Goal: Transaction & Acquisition: Purchase product/service

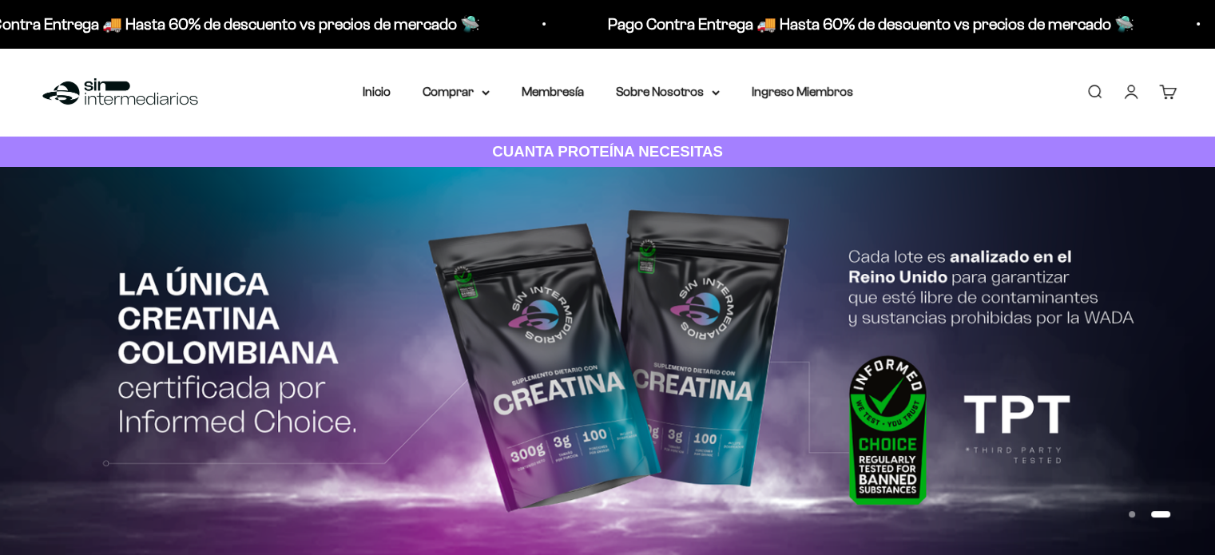
click at [1129, 97] on link "Iniciar sesión" at bounding box center [1131, 92] width 18 height 18
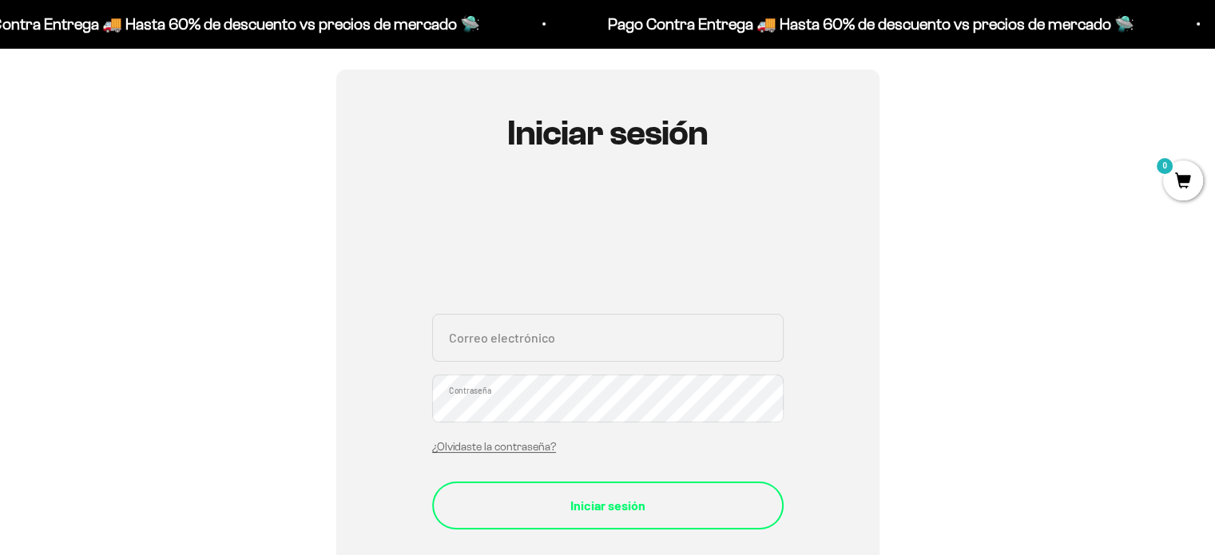
scroll to position [137, 0]
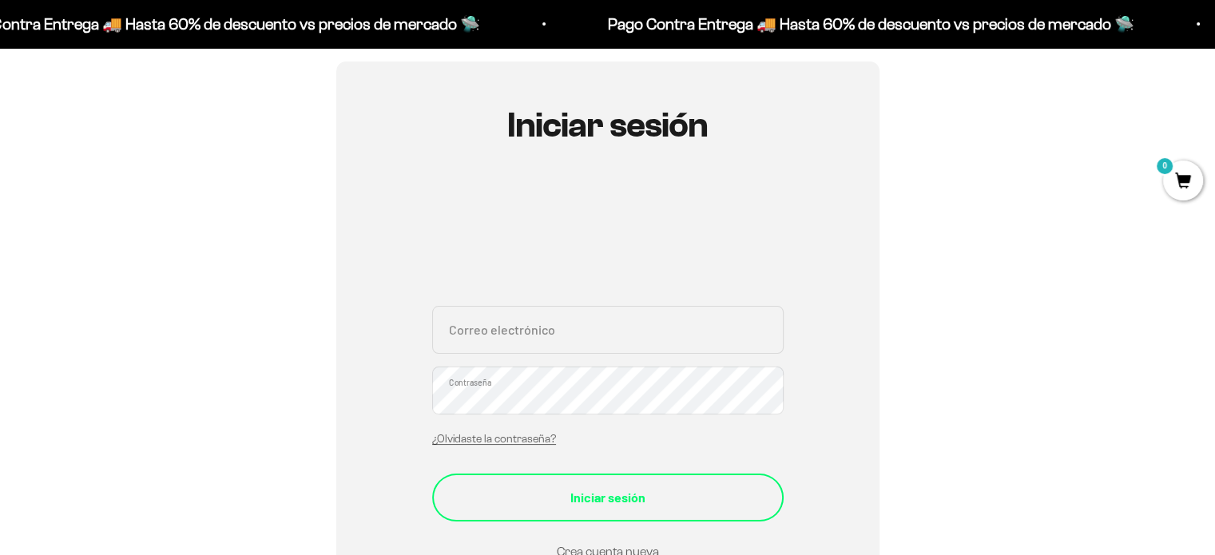
type input "caro9618@gmail.com"
click at [617, 494] on div "Iniciar sesión" at bounding box center [608, 497] width 288 height 21
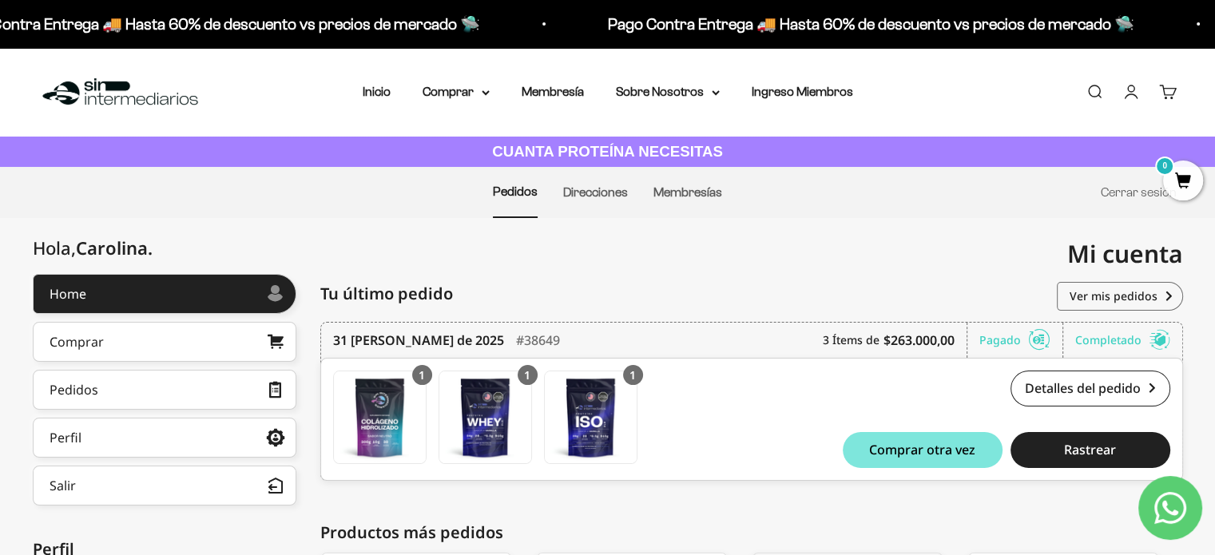
scroll to position [313, 0]
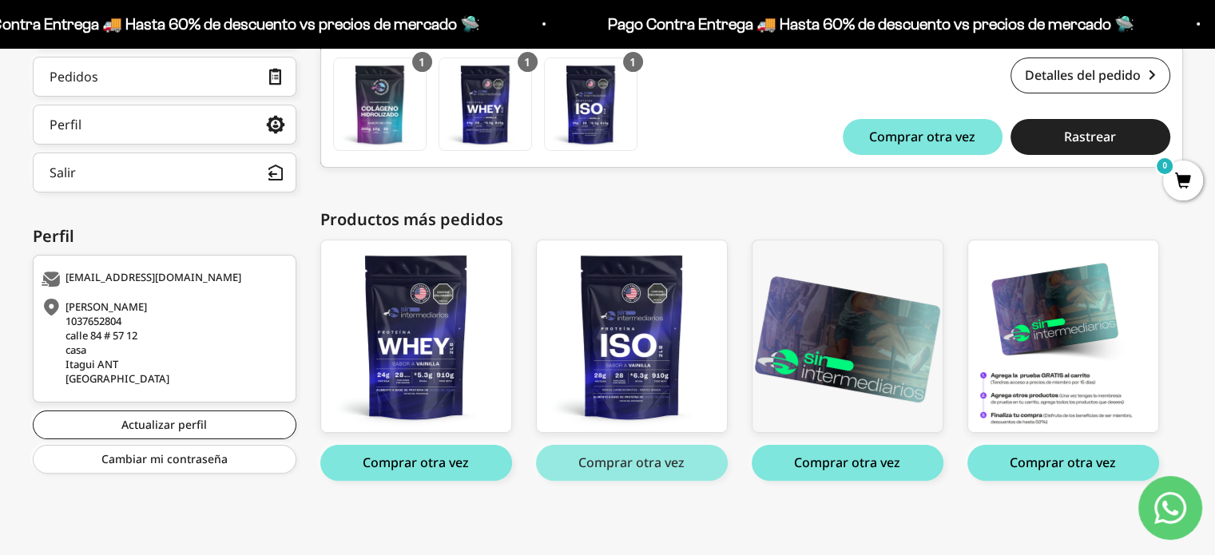
click at [622, 466] on button "Comprar otra vez" at bounding box center [632, 463] width 192 height 36
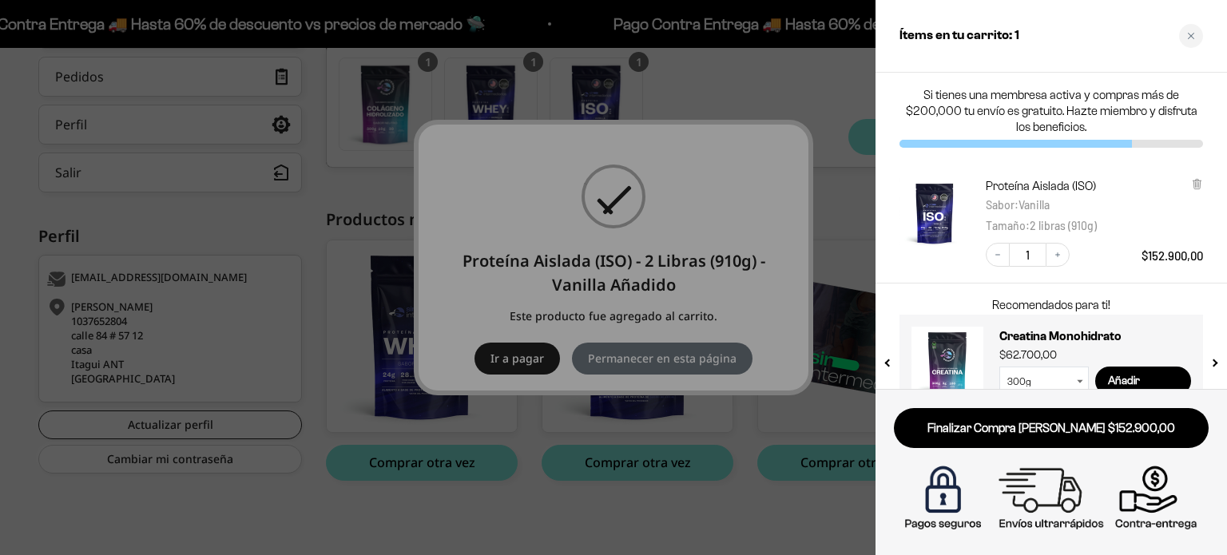
click at [602, 363] on div at bounding box center [613, 277] width 1227 height 555
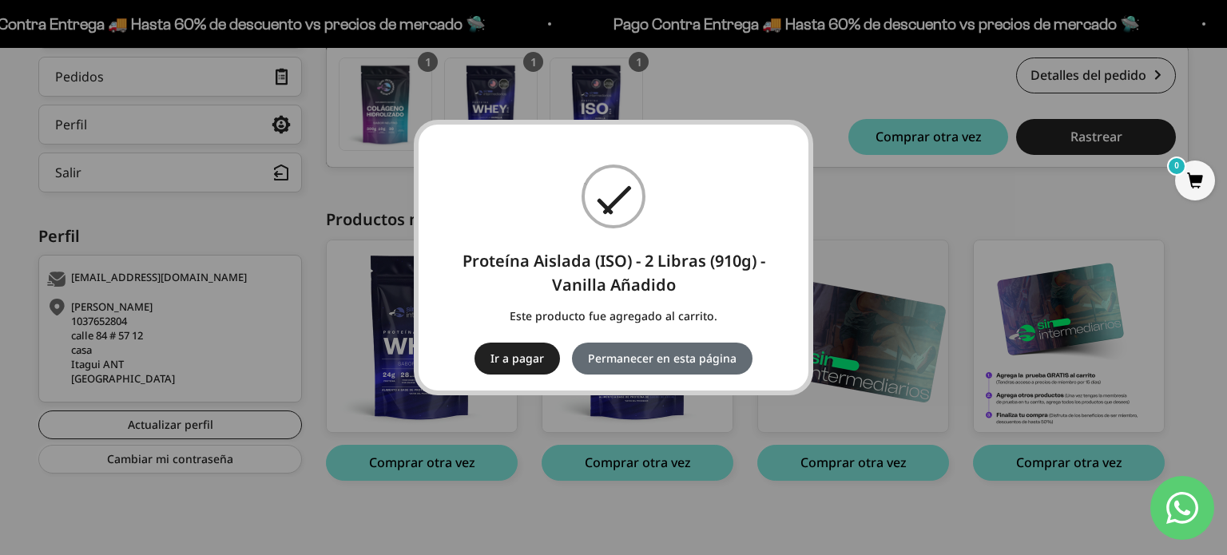
click at [621, 357] on button "Permanecer en esta página" at bounding box center [662, 359] width 180 height 32
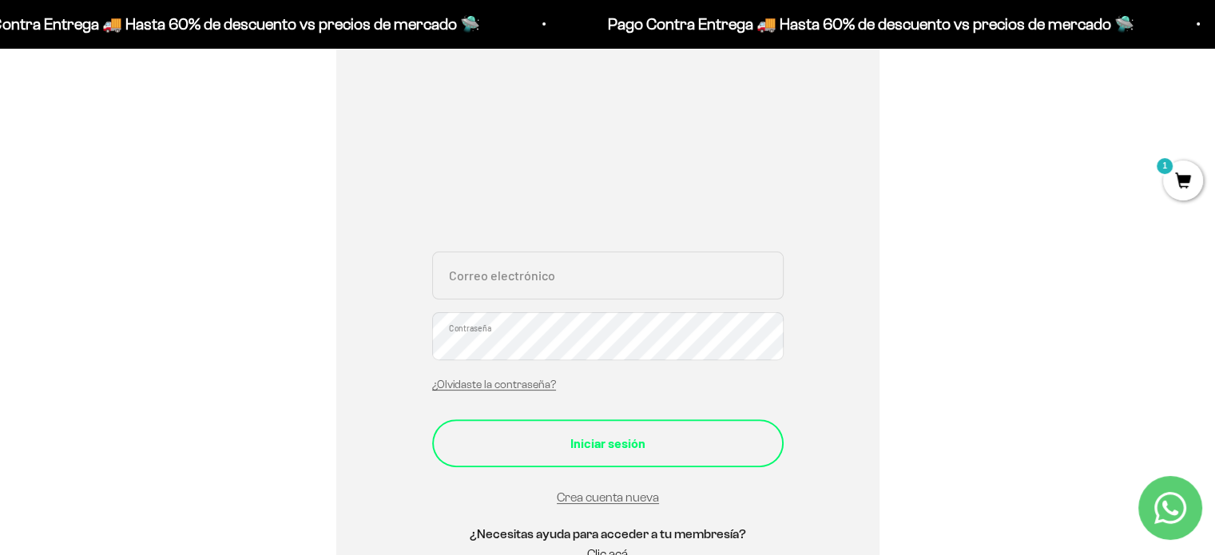
scroll to position [422, 0]
type input "caro9618@gmail.com"
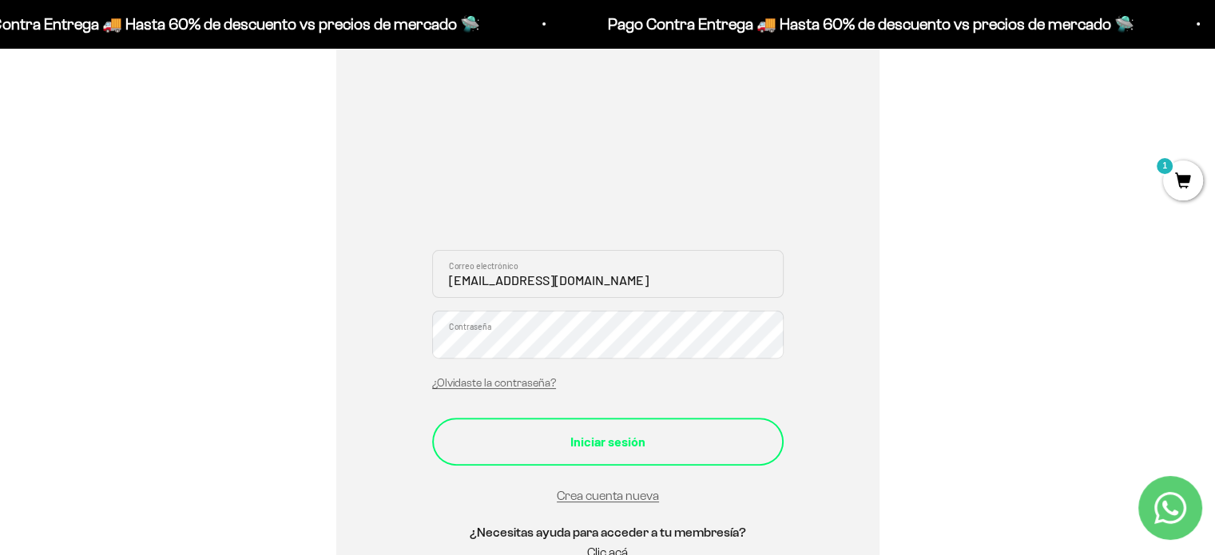
click at [638, 450] on div "Iniciar sesión" at bounding box center [608, 441] width 288 height 21
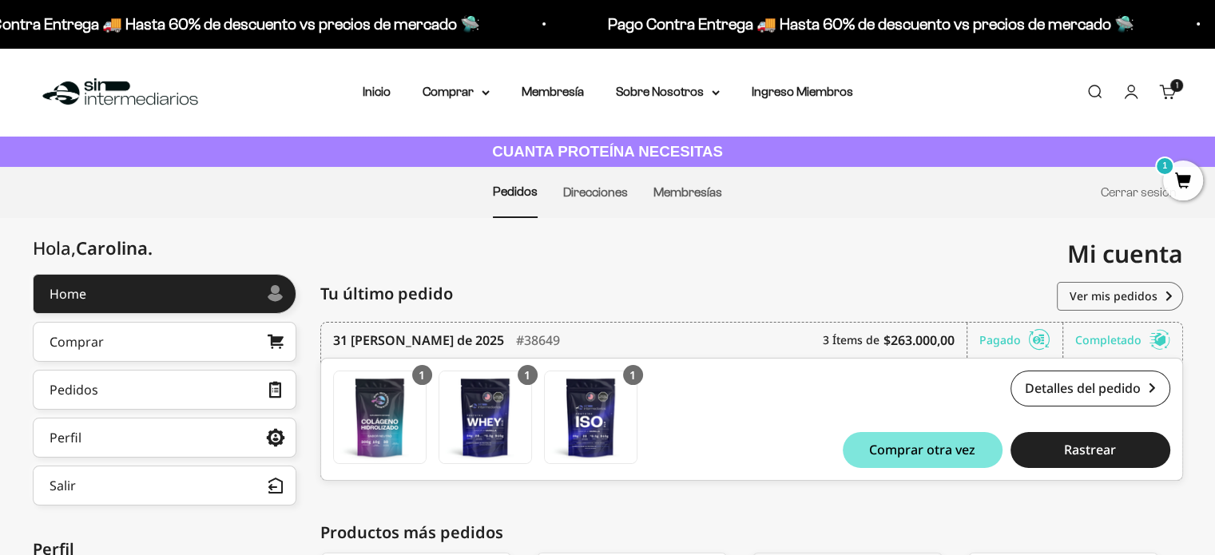
click at [1172, 93] on link "Carrito 1 artículo 1" at bounding box center [1168, 92] width 18 height 18
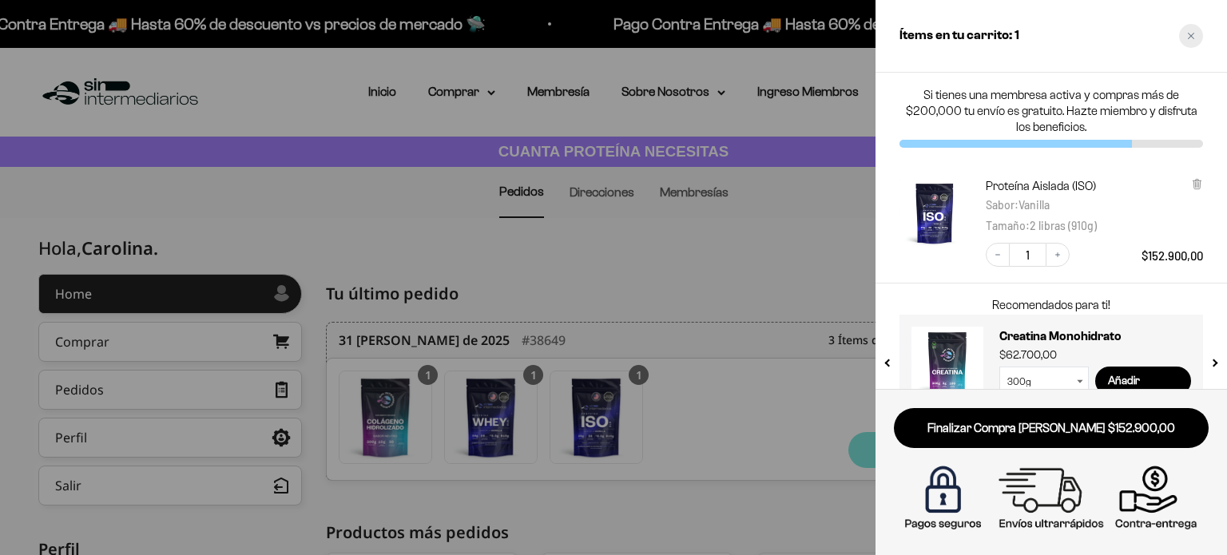
click at [1192, 30] on div "Close cart" at bounding box center [1191, 36] width 24 height 24
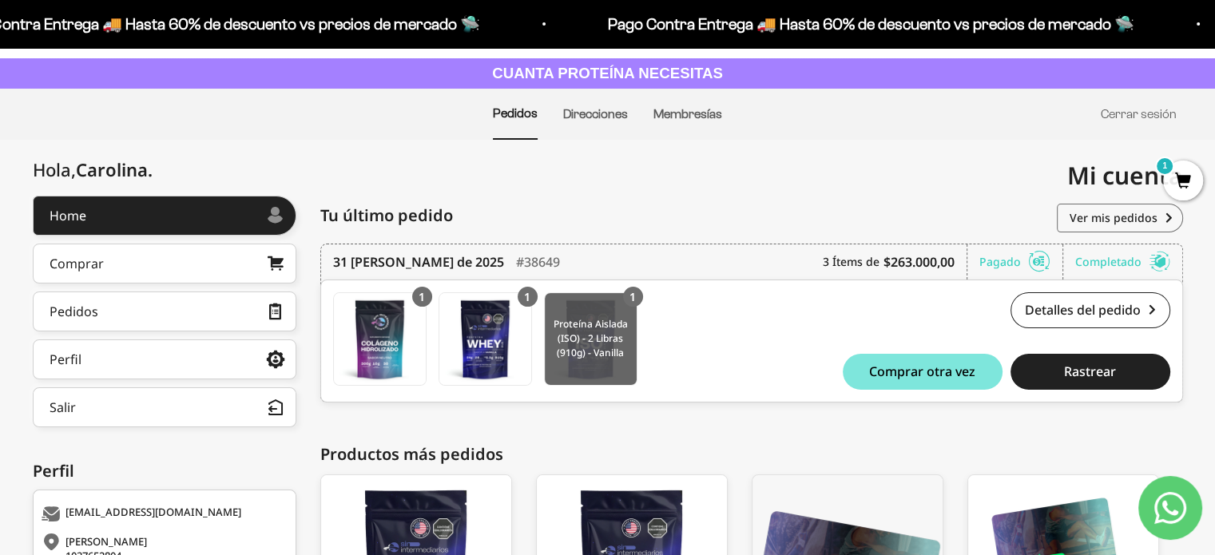
scroll to position [80, 0]
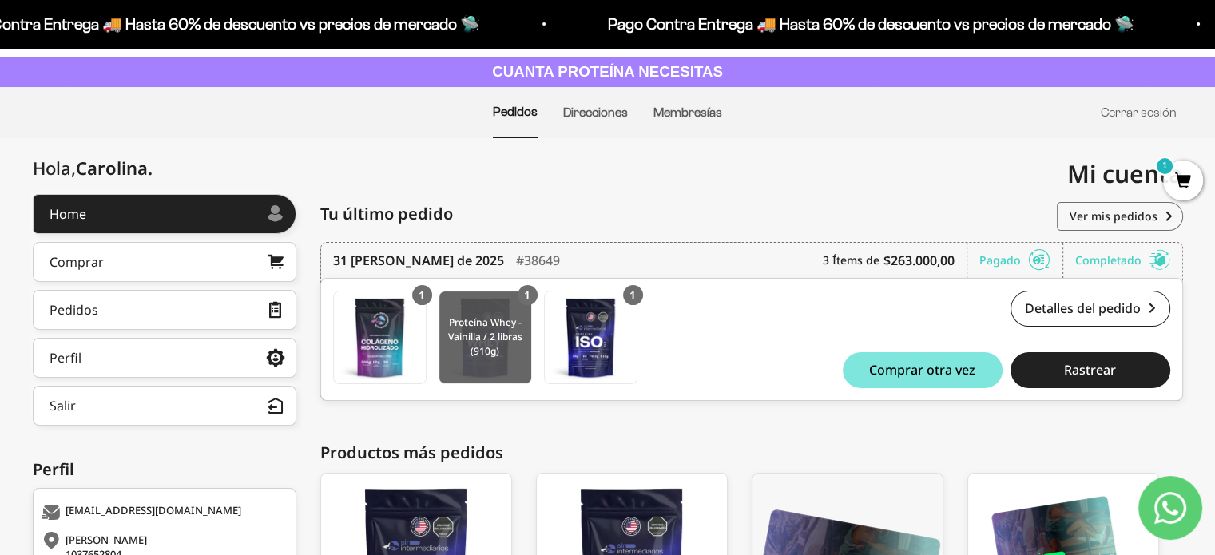
click at [490, 345] on img at bounding box center [485, 338] width 92 height 92
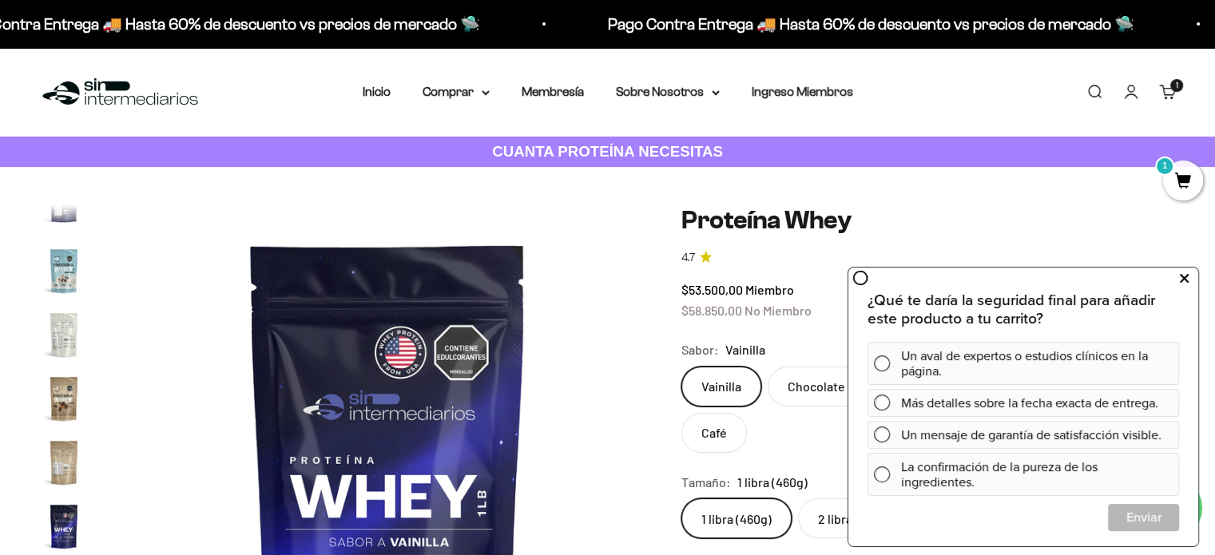
click at [1178, 272] on button at bounding box center [1183, 279] width 29 height 26
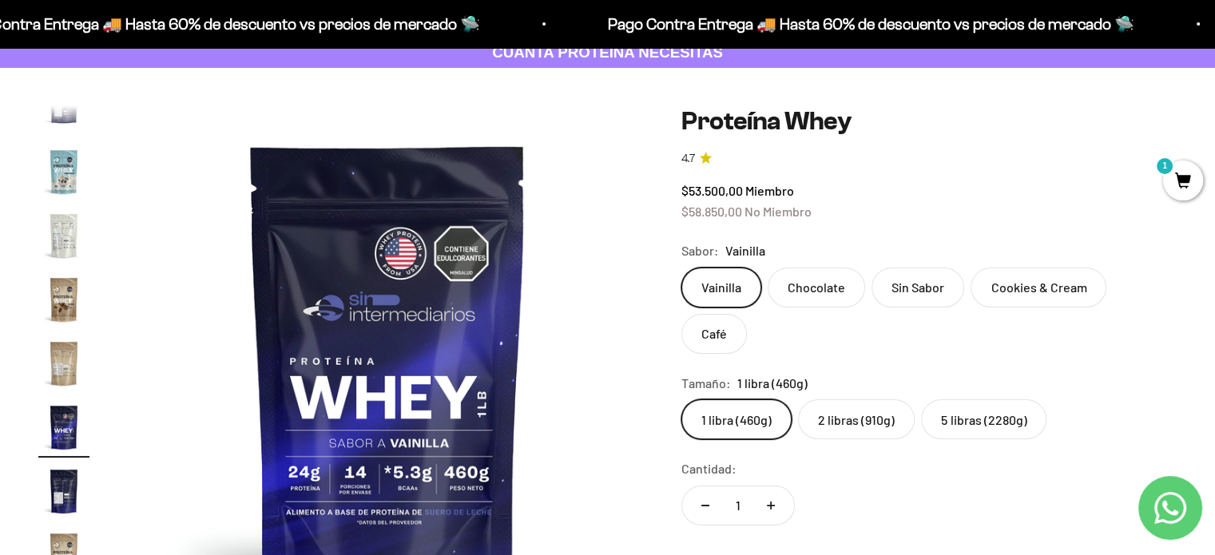
scroll to position [102, 0]
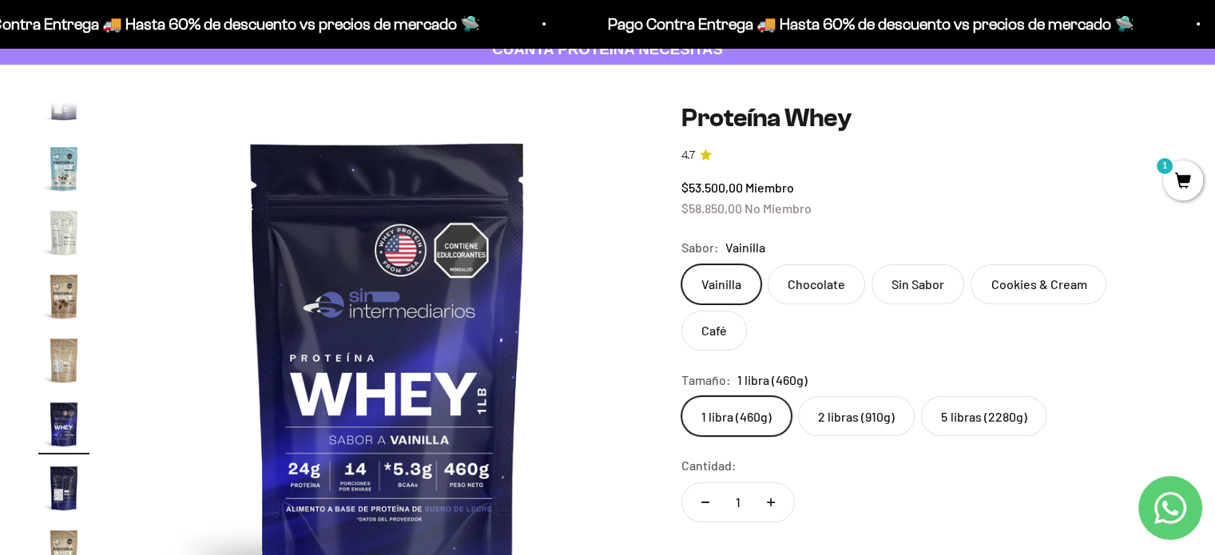
click at [848, 396] on label "2 libras (910g)" at bounding box center [856, 416] width 117 height 40
click at [681, 395] on input "2 libras (910g)" at bounding box center [680, 395] width 1 height 1
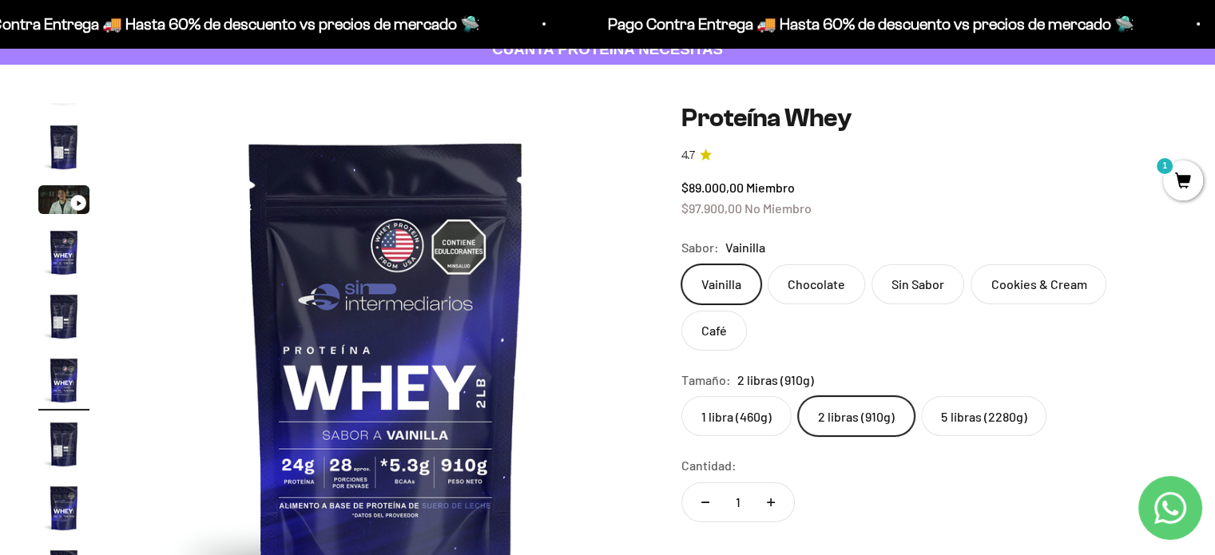
scroll to position [29, 0]
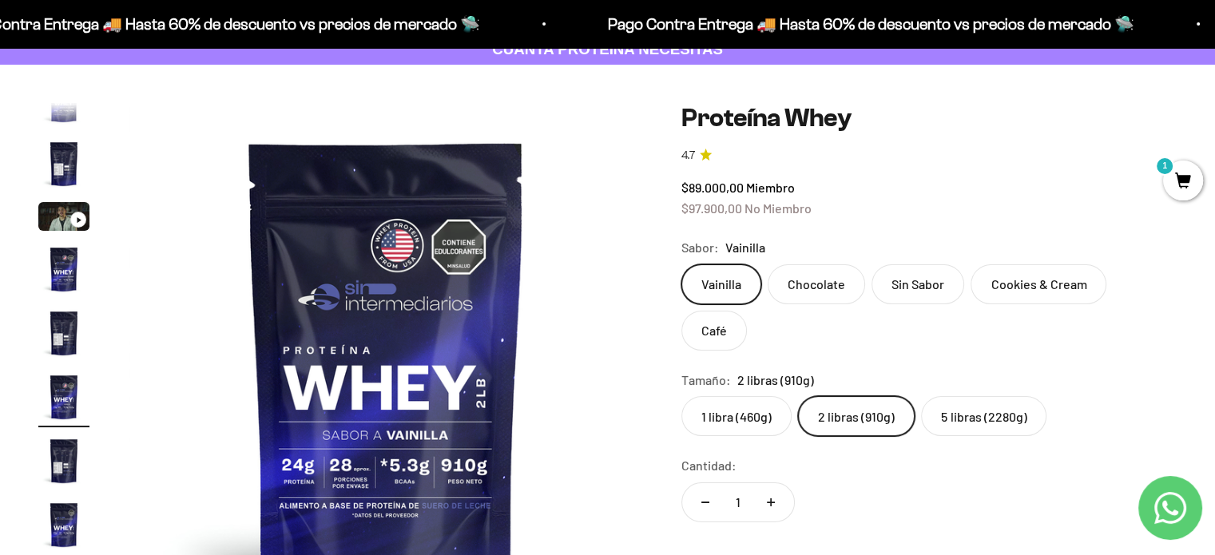
click at [965, 396] on label "5 libras (2280g)" at bounding box center [983, 416] width 125 height 40
click at [681, 395] on input "5 libras (2280g)" at bounding box center [680, 395] width 1 height 1
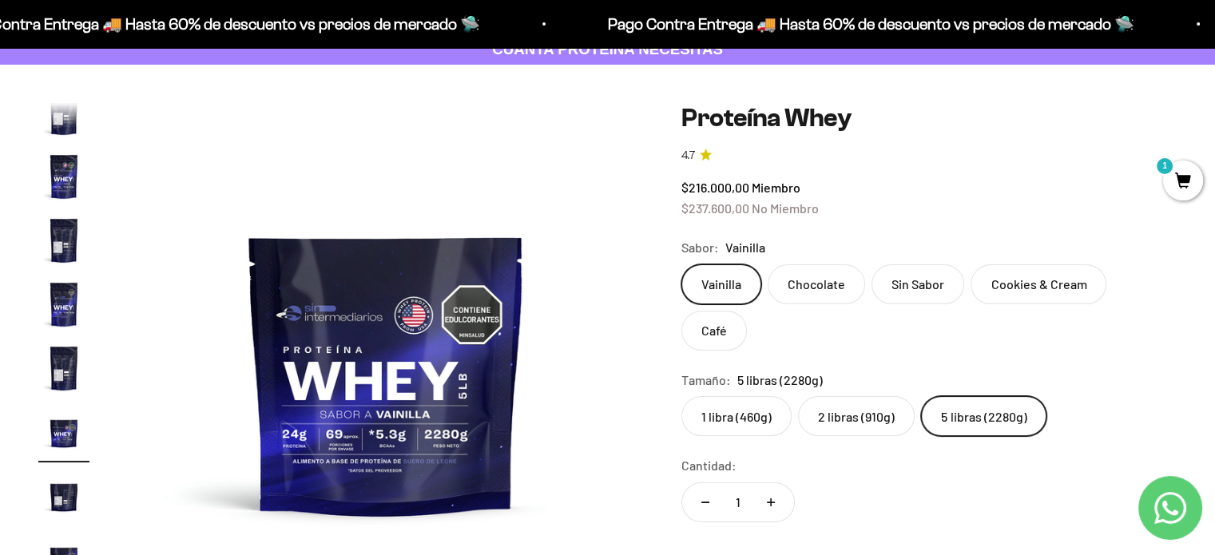
scroll to position [284, 0]
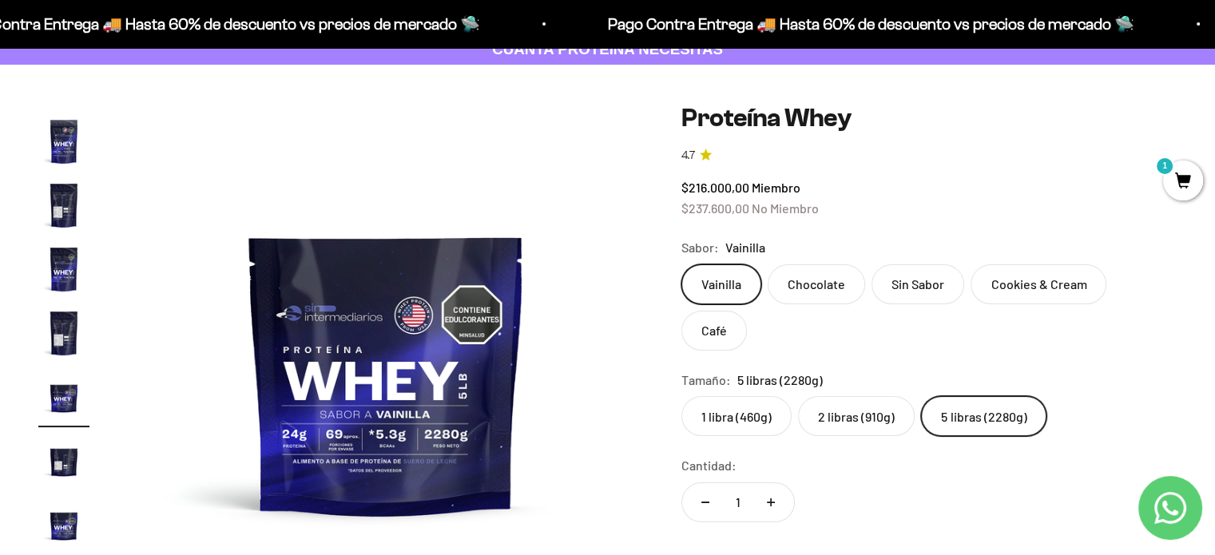
click at [863, 396] on label "2 libras (910g)" at bounding box center [856, 416] width 117 height 40
click at [681, 395] on input "2 libras (910g)" at bounding box center [680, 395] width 1 height 1
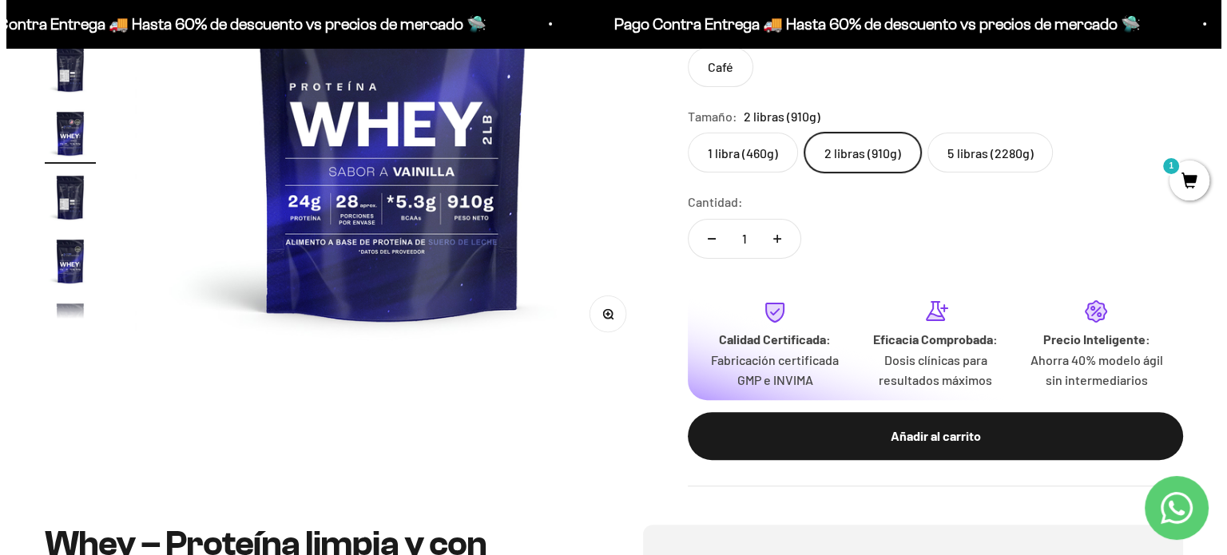
scroll to position [367, 0]
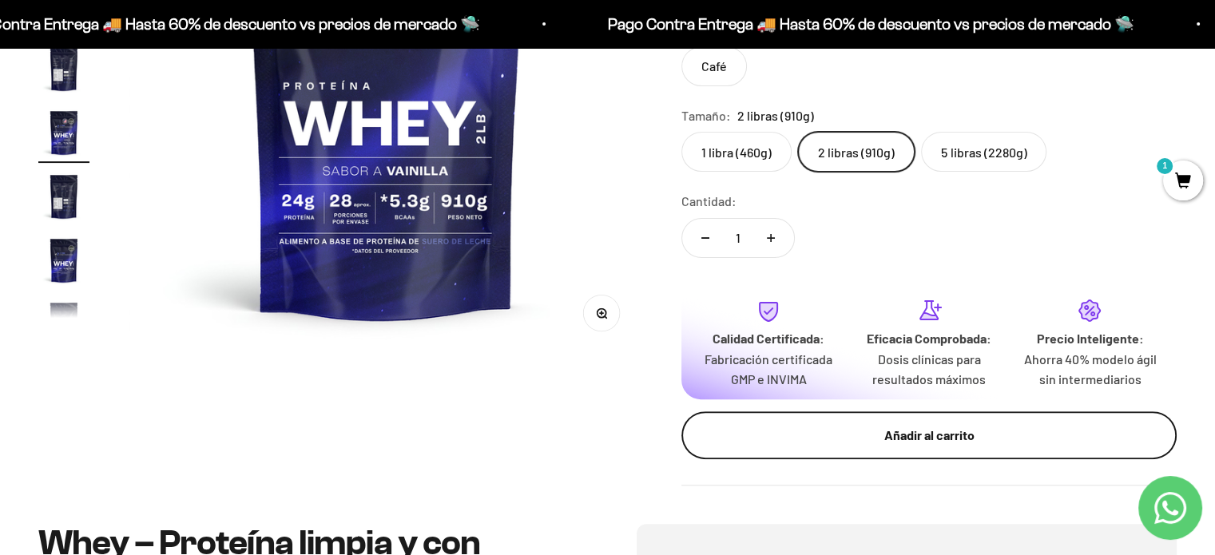
click at [946, 425] on div "Añadir al carrito" at bounding box center [928, 435] width 431 height 21
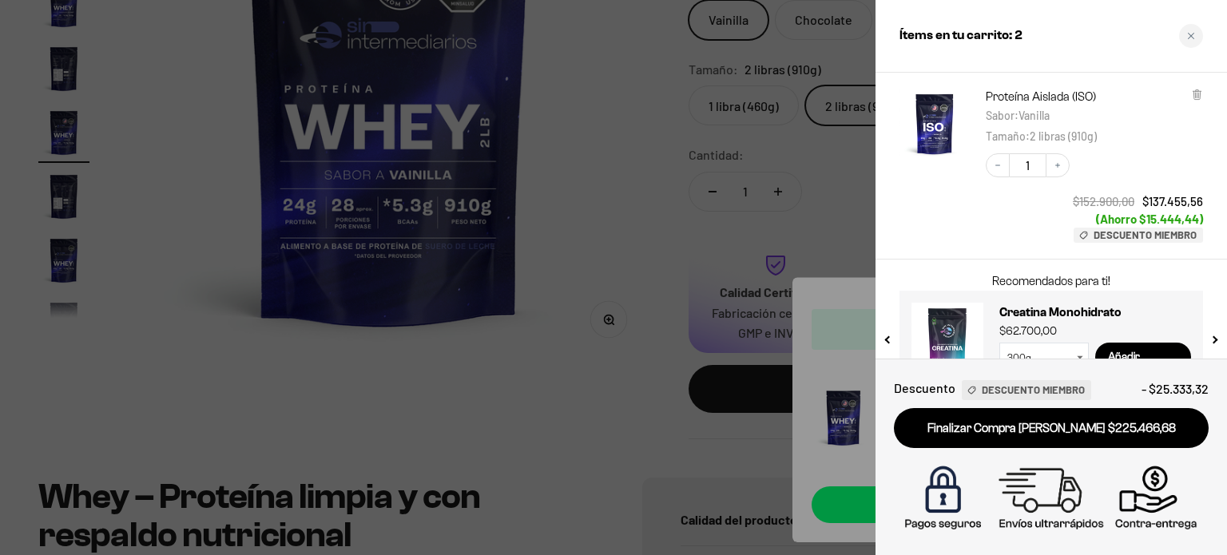
scroll to position [284, 0]
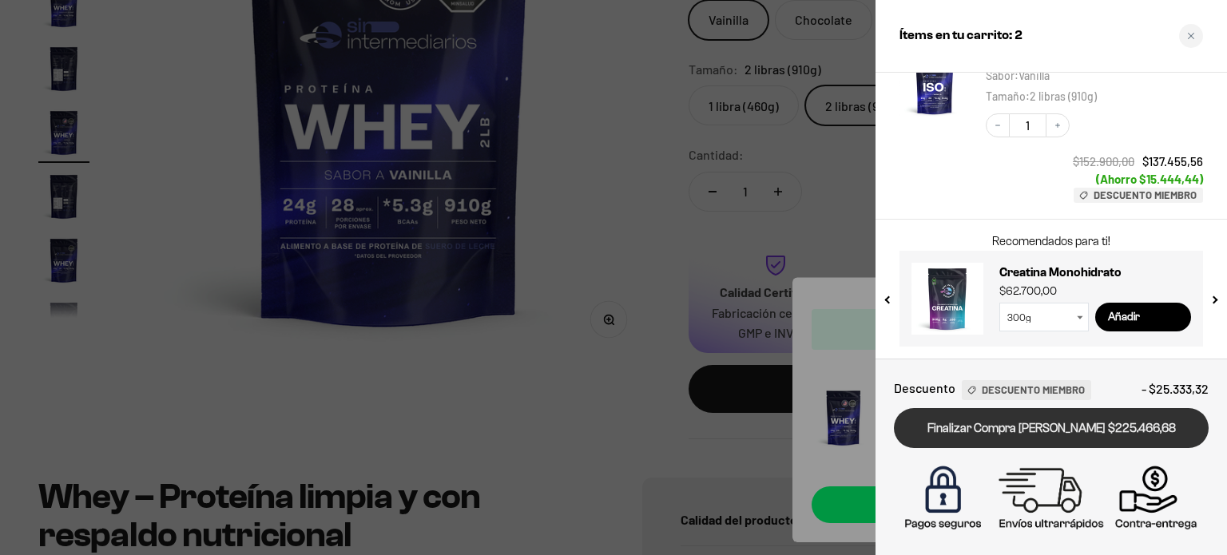
click at [1053, 438] on link "Finalizar Compra Segura $225.466,68" at bounding box center [1051, 428] width 315 height 41
